Goal: Browse casually: Explore the website without a specific task or goal

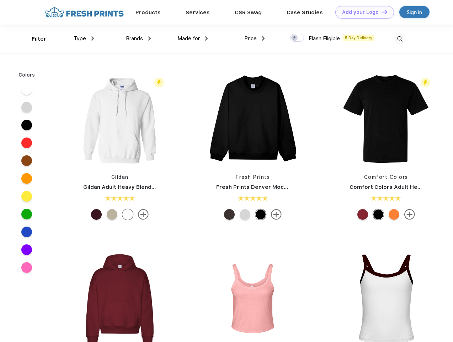
click at [362, 12] on link "Add your Logo Design Tool" at bounding box center [365, 12] width 59 height 12
click at [0, 0] on div "Design Tool" at bounding box center [0, 0] width 0 height 0
click at [382, 12] on link "Add your Logo Design Tool" at bounding box center [365, 12] width 59 height 12
click at [34, 39] on div "Filter" at bounding box center [39, 39] width 15 height 8
click at [84, 38] on span "Type" at bounding box center [80, 38] width 12 height 6
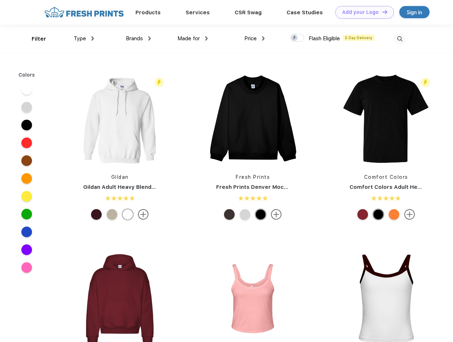
click at [138, 38] on span "Brands" at bounding box center [134, 38] width 17 height 6
click at [193, 38] on span "Made for" at bounding box center [189, 38] width 22 height 6
click at [255, 38] on span "Price" at bounding box center [250, 38] width 12 height 6
click at [298, 38] on div at bounding box center [297, 38] width 14 height 8
click at [295, 38] on input "checkbox" at bounding box center [292, 35] width 5 height 5
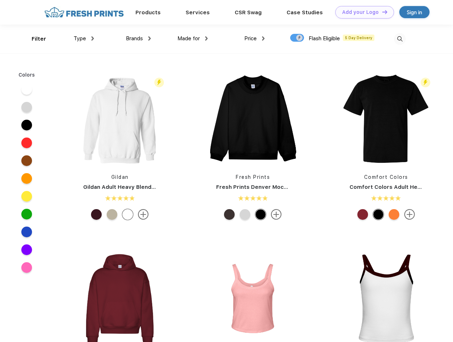
click at [400, 39] on img at bounding box center [400, 39] width 12 height 12
